Goal: Information Seeking & Learning: Check status

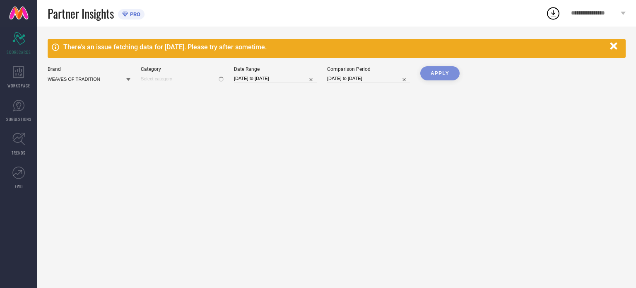
type input "All"
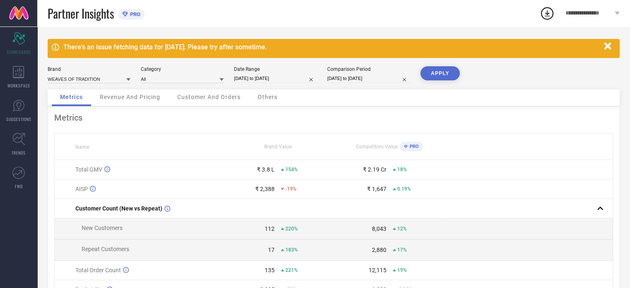
click at [266, 73] on div "Date Range 27-07-2025 to 26-08-2025" at bounding box center [275, 74] width 83 height 17
click at [271, 77] on input "27-07-2025 to 26-08-2025" at bounding box center [275, 78] width 83 height 9
select select "6"
select select "2025"
select select "7"
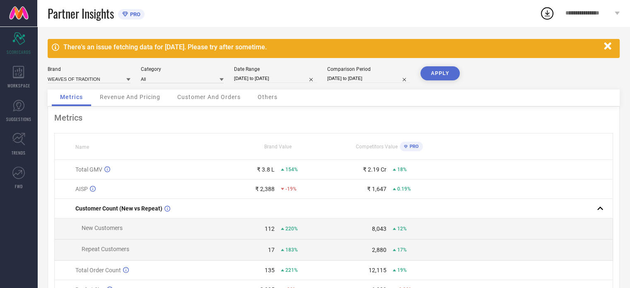
select select "2025"
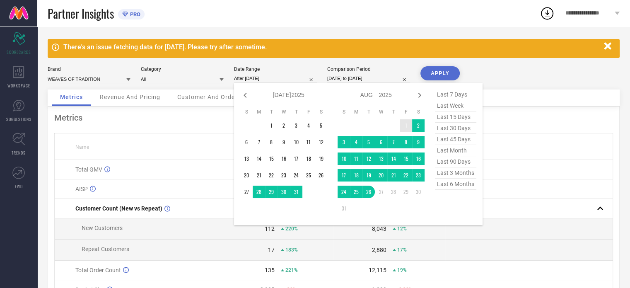
click at [405, 124] on td "1" at bounding box center [406, 125] width 12 height 12
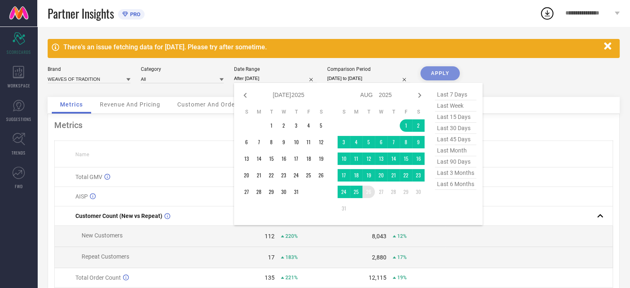
type input "[DATE] to [DATE]"
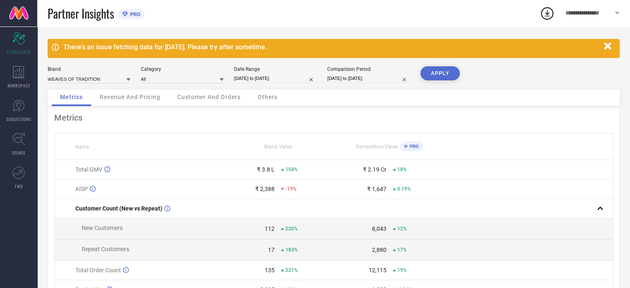
click at [439, 77] on button "APPLY" at bounding box center [439, 73] width 39 height 14
click at [133, 104] on div "Revenue And Pricing" at bounding box center [130, 97] width 77 height 17
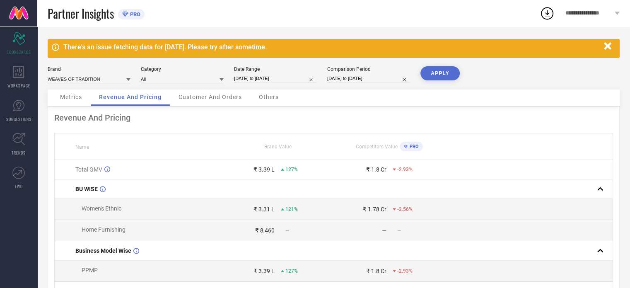
click at [207, 103] on div "Customer And Orders" at bounding box center [210, 97] width 80 height 17
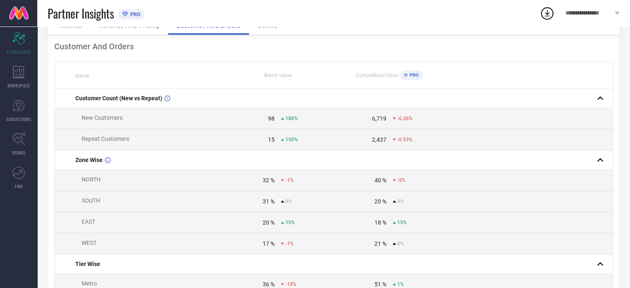
scroll to position [27, 0]
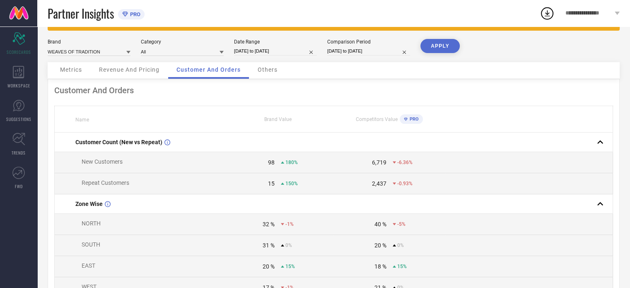
click at [272, 69] on span "Others" at bounding box center [268, 69] width 20 height 7
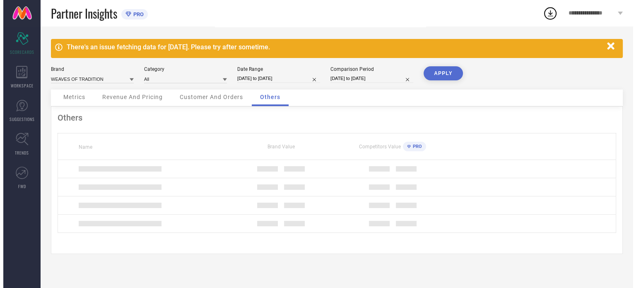
scroll to position [0, 0]
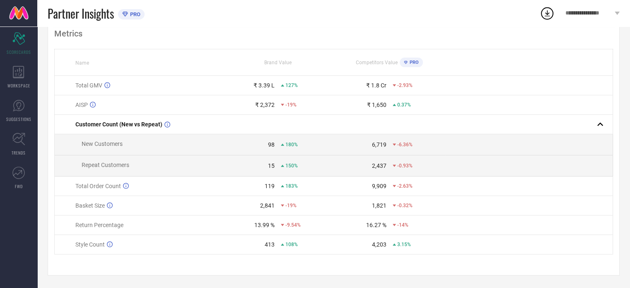
scroll to position [87, 0]
click at [113, 52] on th "Name" at bounding box center [138, 62] width 167 height 27
